Goal: Task Accomplishment & Management: Use online tool/utility

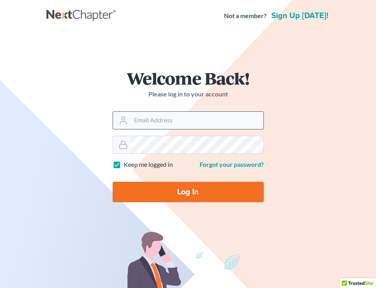
click at [148, 127] on input "Email Address" at bounding box center [197, 120] width 133 height 17
type input "[EMAIL_ADDRESS][DOMAIN_NAME]"
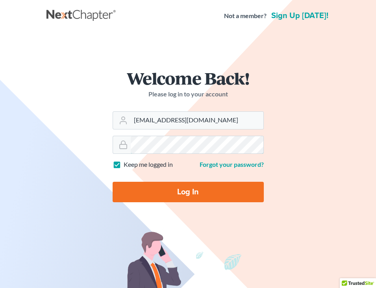
click at [113, 182] on input "Log In" at bounding box center [188, 192] width 151 height 20
type input "Thinking..."
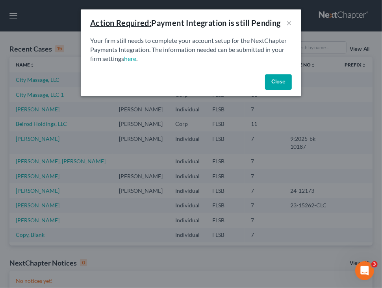
drag, startPoint x: 274, startPoint y: 83, endPoint x: 265, endPoint y: 82, distance: 9.5
click at [274, 81] on button "Close" at bounding box center [278, 82] width 27 height 16
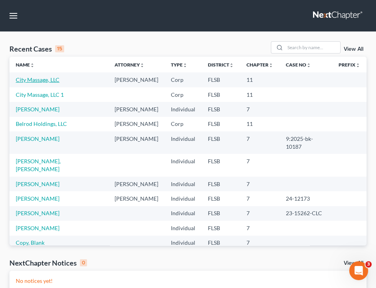
click at [39, 79] on link "City Massage, LLC" at bounding box center [38, 79] width 44 height 7
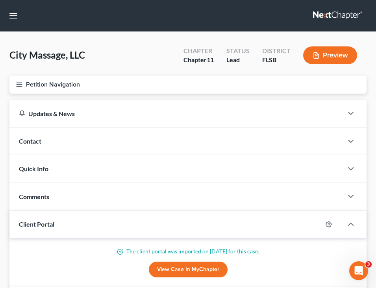
click at [24, 85] on button "Petition Navigation" at bounding box center [187, 85] width 357 height 18
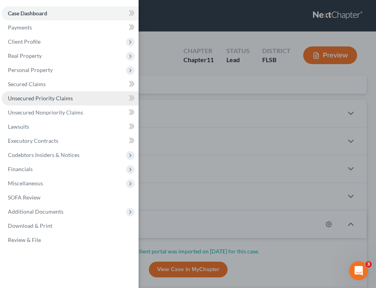
click at [62, 95] on span "Unsecured Priority Claims" at bounding box center [40, 98] width 65 height 7
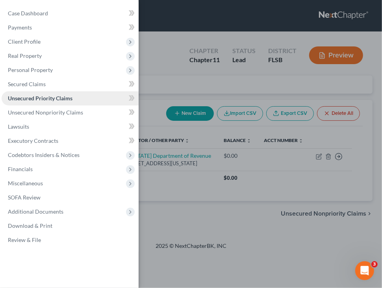
click at [56, 100] on span "Unsecured Priority Claims" at bounding box center [40, 98] width 65 height 7
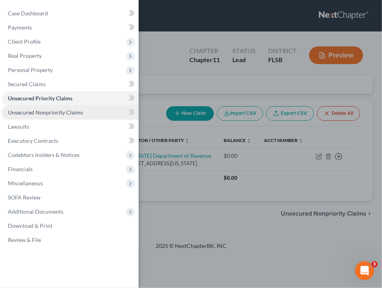
click at [40, 113] on span "Unsecured Nonpriority Claims" at bounding box center [45, 112] width 75 height 7
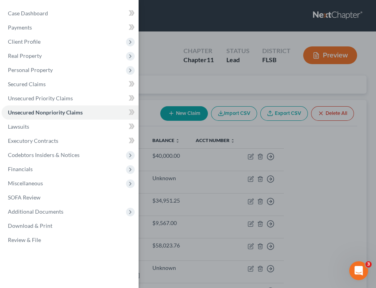
drag, startPoint x: 247, startPoint y: 6, endPoint x: 238, endPoint y: 11, distance: 10.6
click at [246, 6] on div "Case Dashboard Payments Invoices Payments Payments Credit Report Client Profile" at bounding box center [188, 144] width 376 height 288
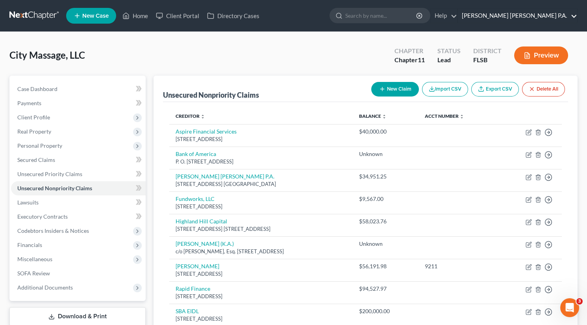
click at [382, 14] on link "[PERSON_NAME] [PERSON_NAME] P.A." at bounding box center [517, 16] width 119 height 14
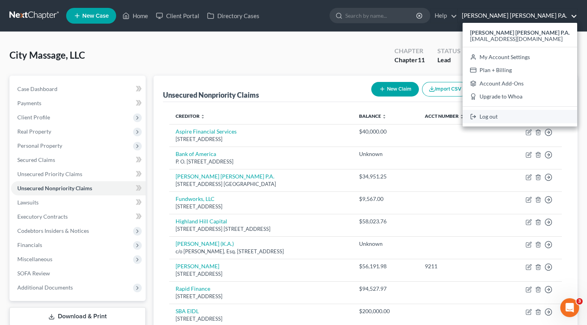
click at [382, 114] on link "Log out" at bounding box center [520, 116] width 115 height 13
